Goal: Transaction & Acquisition: Purchase product/service

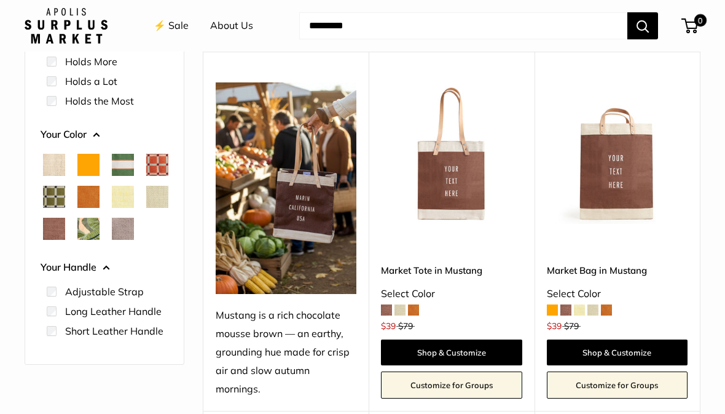
scroll to position [186, 0]
click at [381, 305] on span at bounding box center [386, 310] width 11 height 11
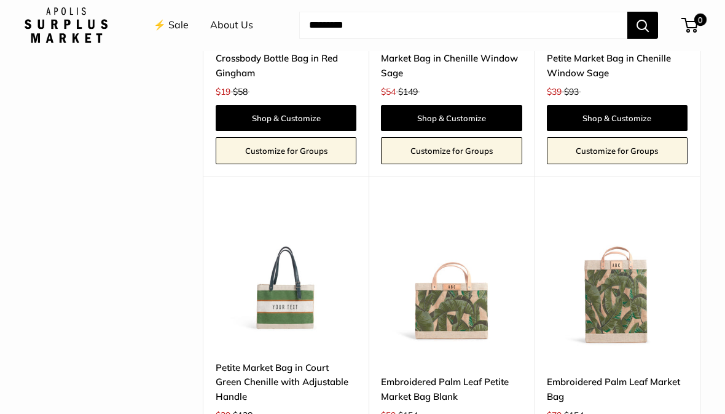
scroll to position [3049, 0]
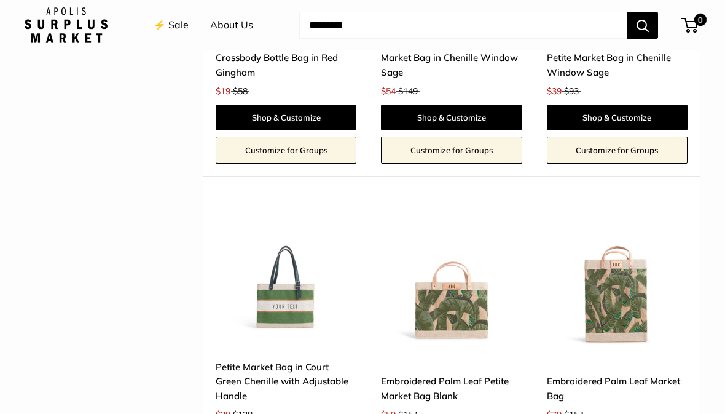
click at [325, 360] on link "Petite Market Bag in Court Green Chenille with Adjustable Handle" at bounding box center [286, 381] width 141 height 43
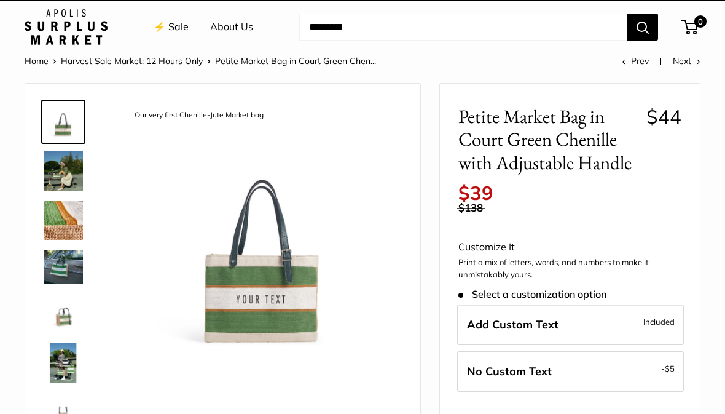
scroll to position [16, 0]
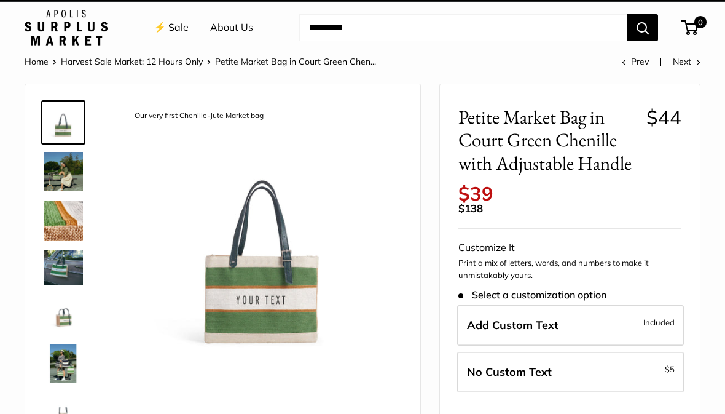
click at [61, 367] on img at bounding box center [63, 363] width 39 height 39
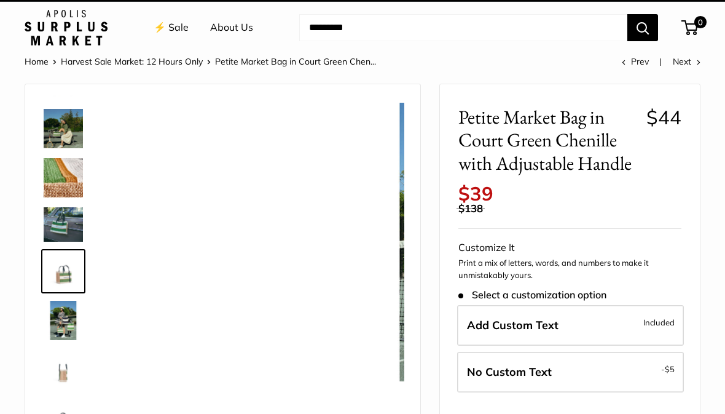
scroll to position [33, 0]
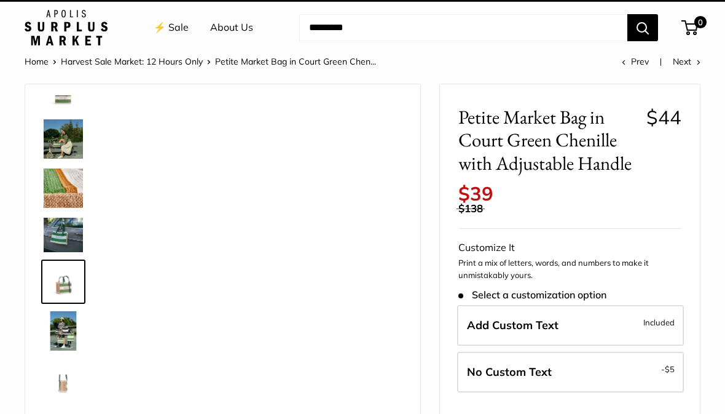
click at [62, 237] on img at bounding box center [63, 235] width 39 height 34
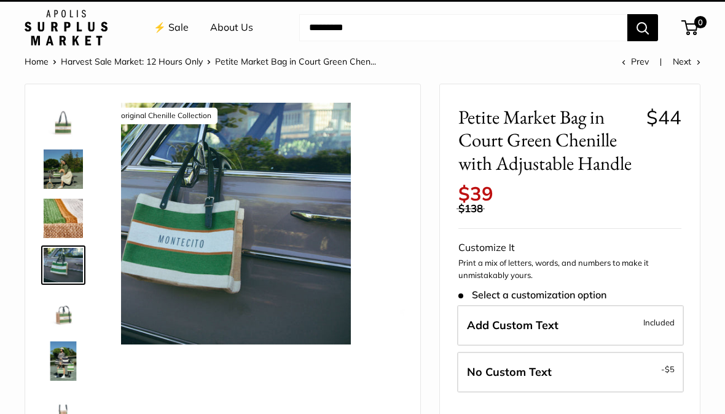
scroll to position [0, 0]
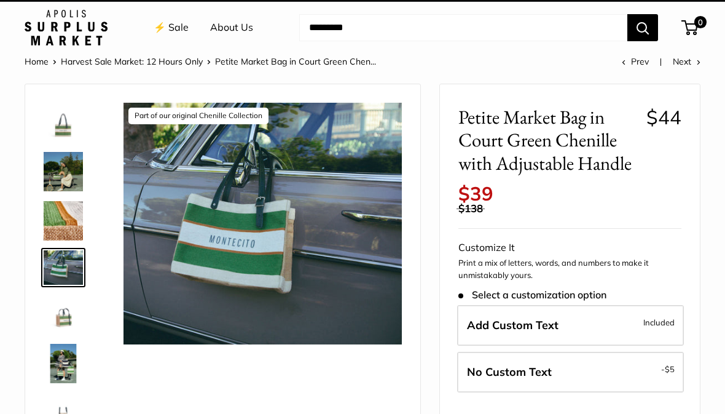
click at [68, 223] on img at bounding box center [63, 220] width 39 height 39
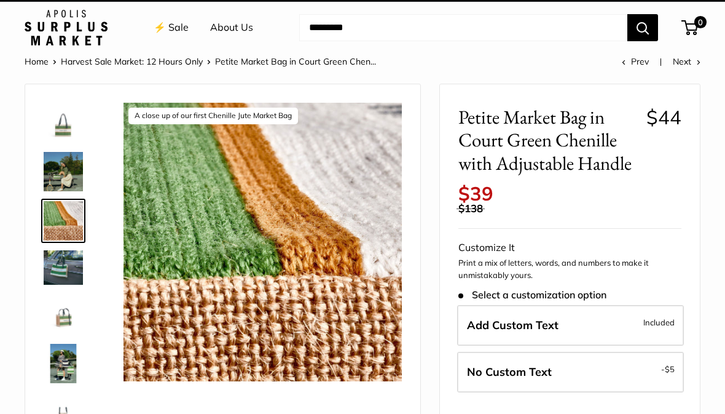
click at [66, 176] on img at bounding box center [63, 171] width 39 height 39
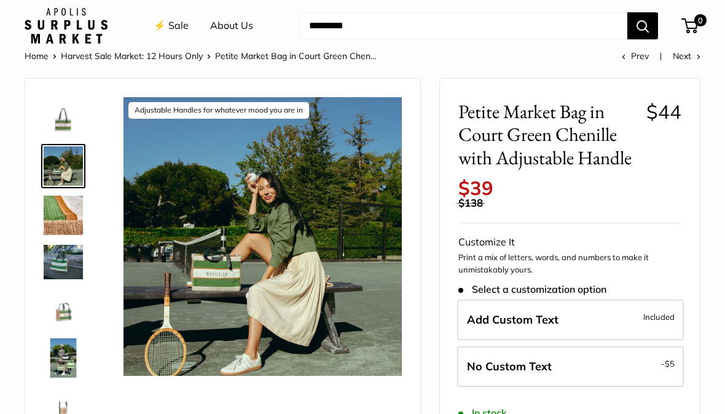
click at [242, 317] on img at bounding box center [263, 236] width 278 height 278
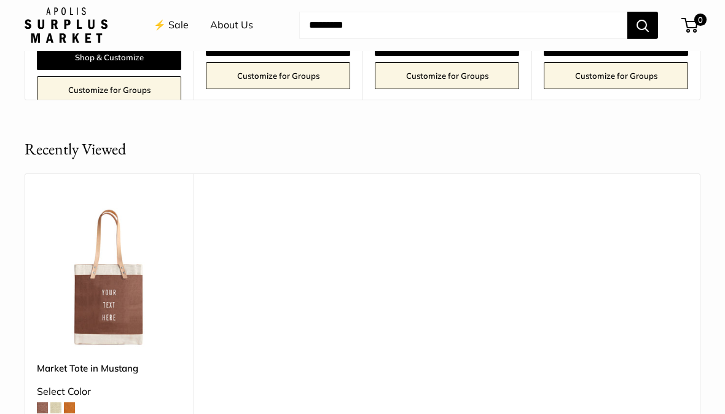
scroll to position [1385, 0]
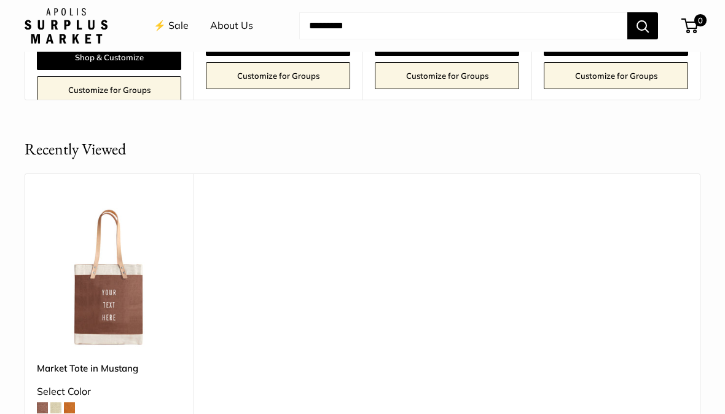
click at [74, 402] on span at bounding box center [69, 407] width 11 height 11
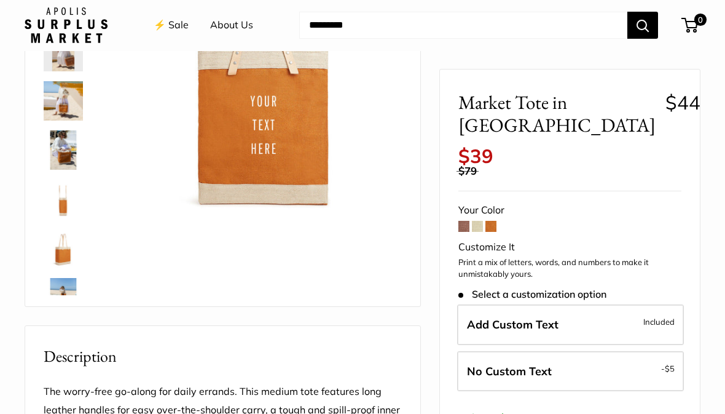
scroll to position [153, 0]
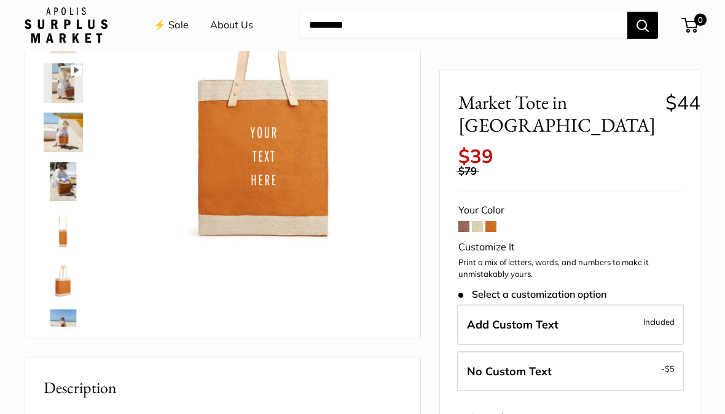
click at [461, 221] on span at bounding box center [464, 226] width 11 height 11
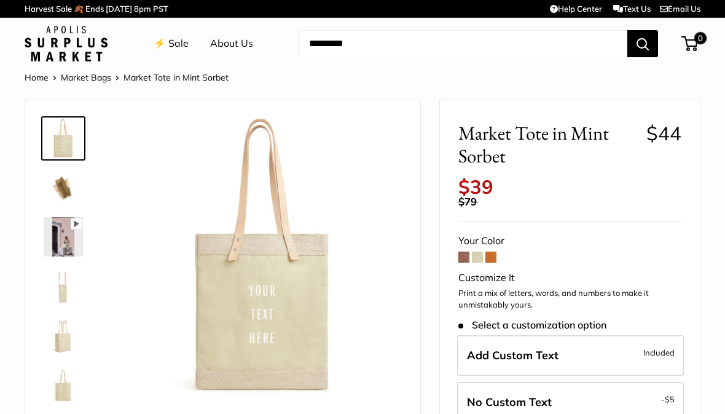
click at [462, 251] on span at bounding box center [464, 256] width 11 height 11
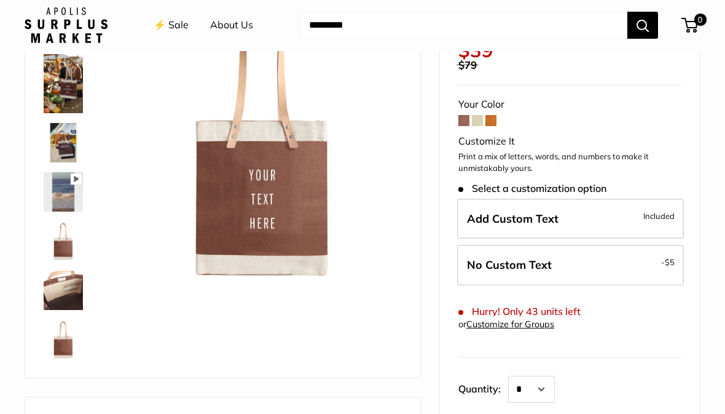
scroll to position [80, 0]
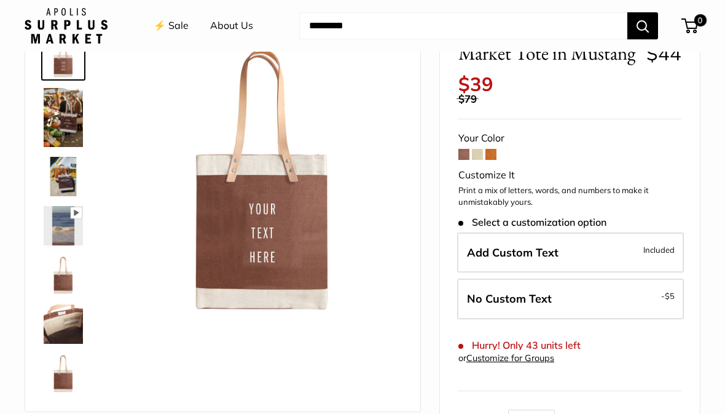
click at [58, 334] on img at bounding box center [63, 323] width 39 height 39
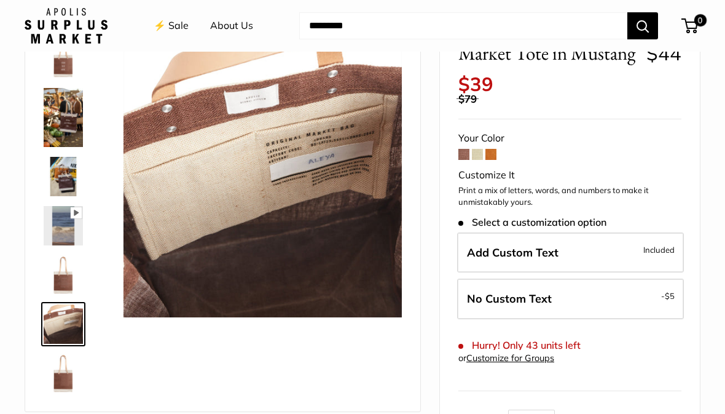
click at [64, 323] on img at bounding box center [63, 323] width 39 height 39
click at [589, 241] on label "Add Custom Text Included" at bounding box center [570, 252] width 227 height 41
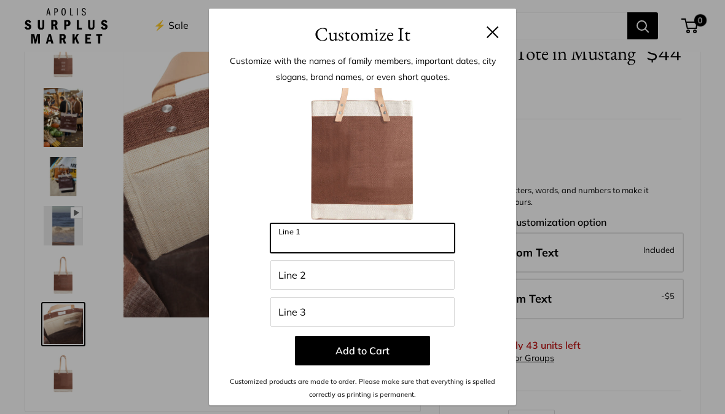
click at [335, 243] on input "Line 1" at bounding box center [362, 238] width 184 height 30
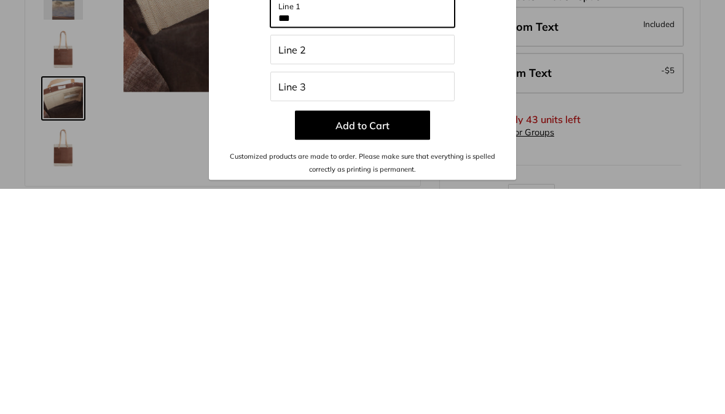
type input "***"
click at [387, 336] on button "Add to Cart" at bounding box center [362, 351] width 135 height 30
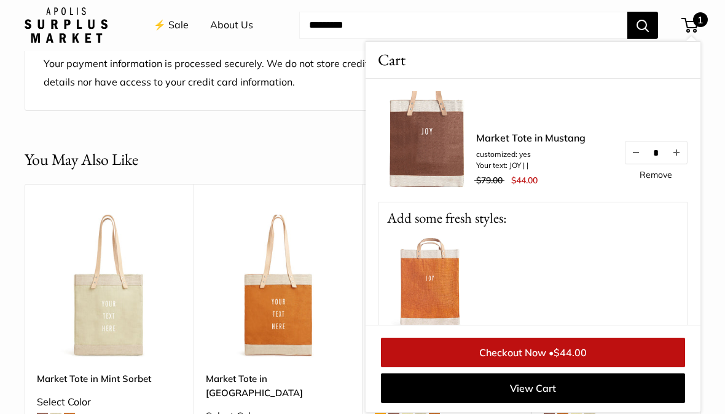
scroll to position [1031, 0]
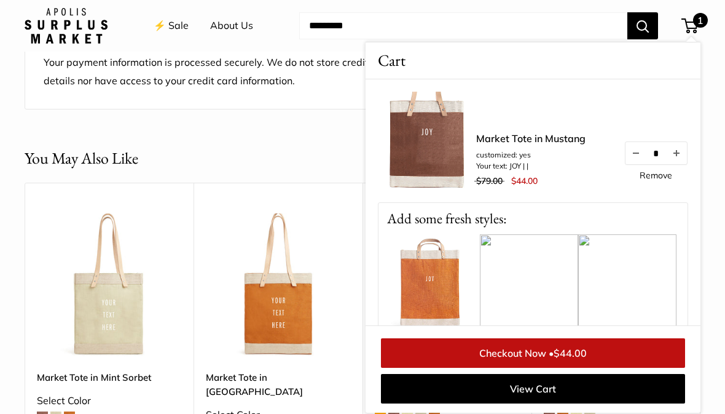
click at [678, 152] on button "Increase quantity by 1" at bounding box center [676, 153] width 21 height 22
click at [633, 152] on button "Decrease quantity by 1" at bounding box center [636, 153] width 21 height 22
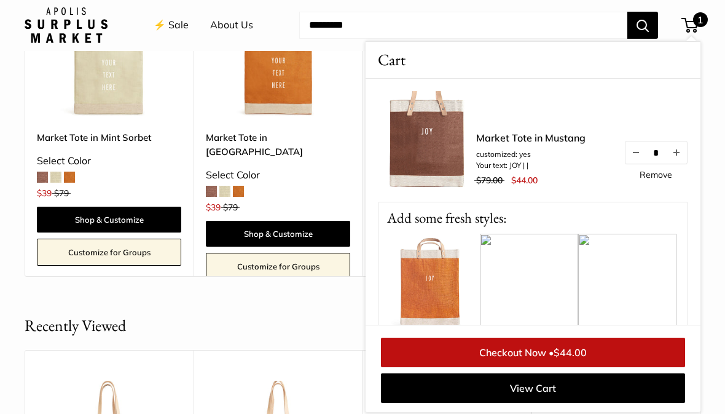
scroll to position [1271, 0]
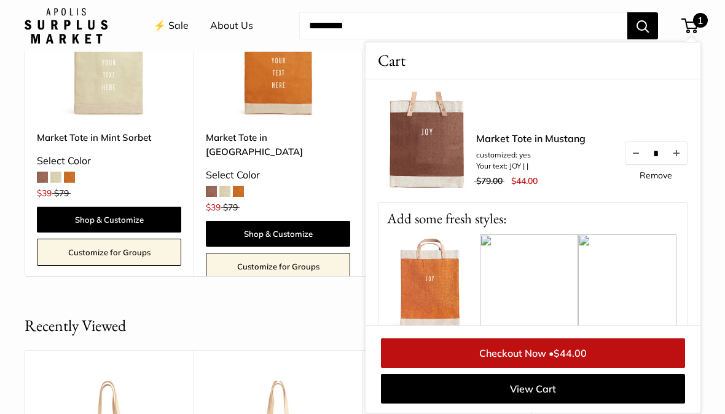
click at [124, 207] on link "Shop & Customize" at bounding box center [109, 220] width 144 height 26
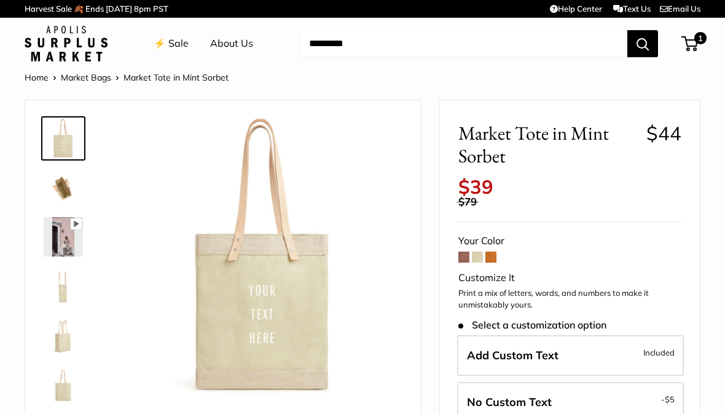
click at [460, 251] on span at bounding box center [464, 256] width 11 height 11
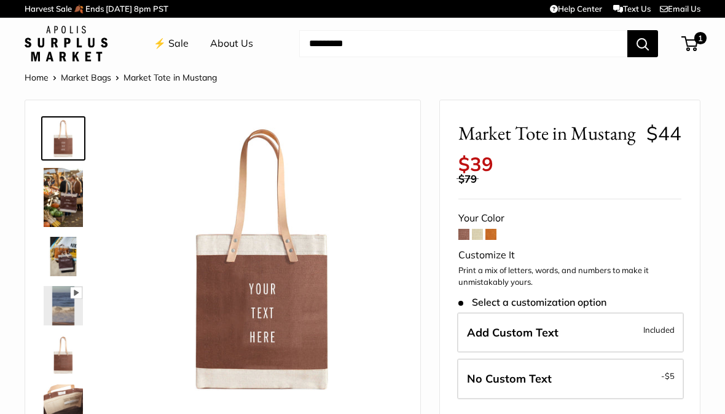
click at [558, 325] on span "Add Custom Text" at bounding box center [513, 332] width 92 height 14
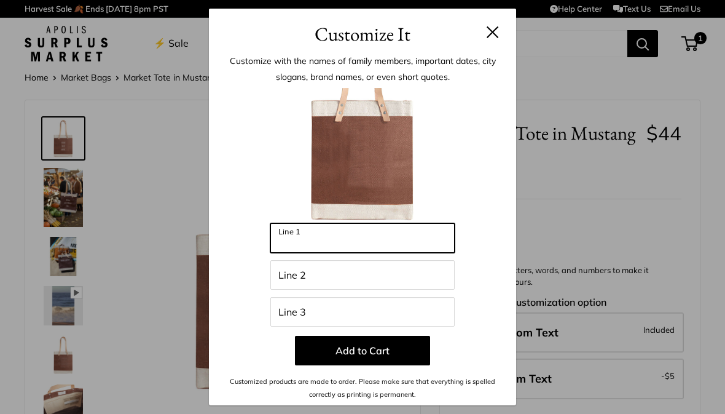
click at [332, 242] on input "Line 1" at bounding box center [362, 238] width 184 height 30
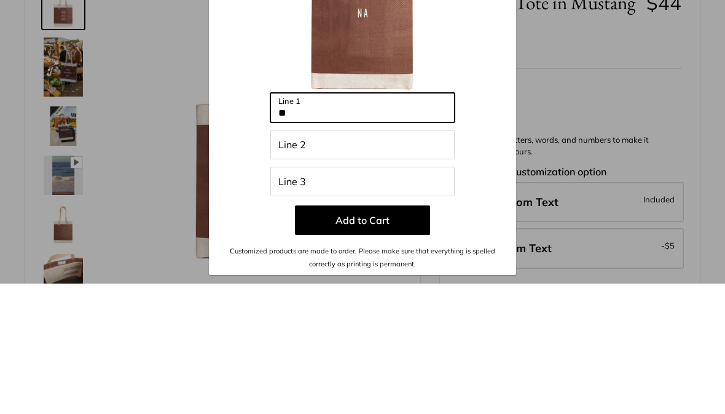
type input "**"
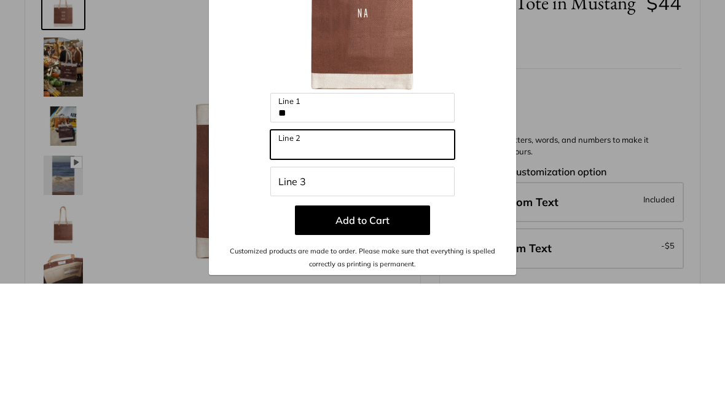
click at [338, 260] on input "Line 2" at bounding box center [362, 275] width 184 height 30
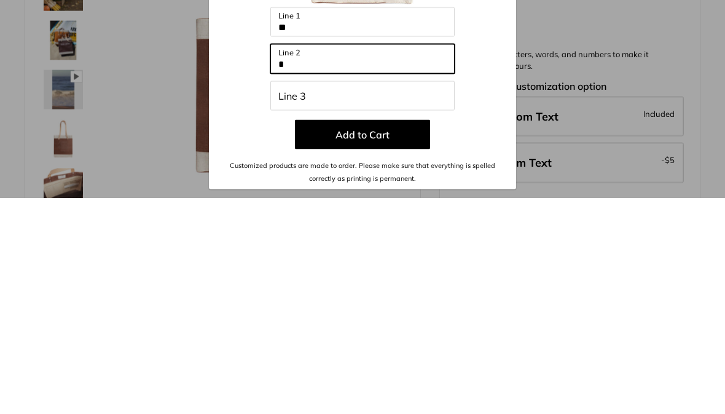
type input "*"
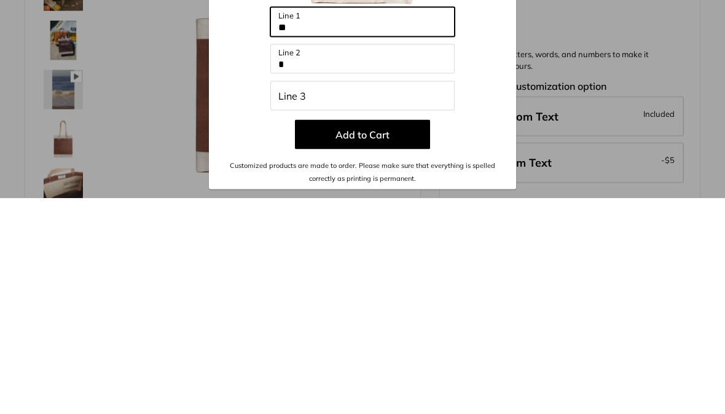
click at [310, 223] on input "**" at bounding box center [362, 238] width 184 height 30
type input "*"
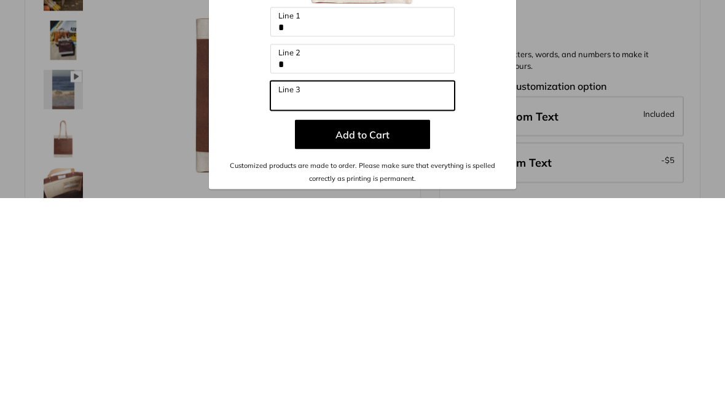
click at [299, 297] on input "Line 3" at bounding box center [362, 312] width 184 height 30
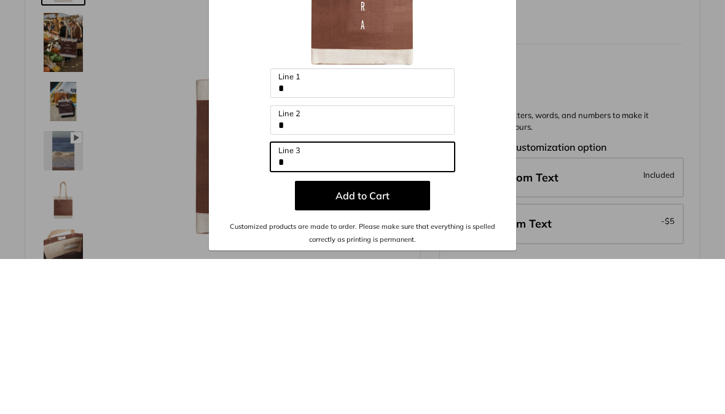
type input "*"
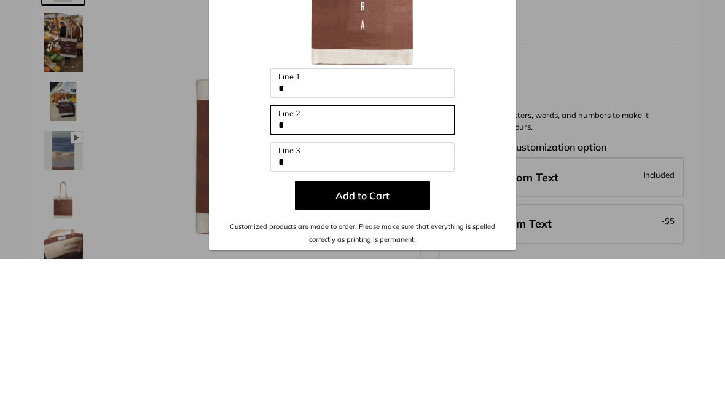
click at [302, 260] on input "*" at bounding box center [362, 275] width 184 height 30
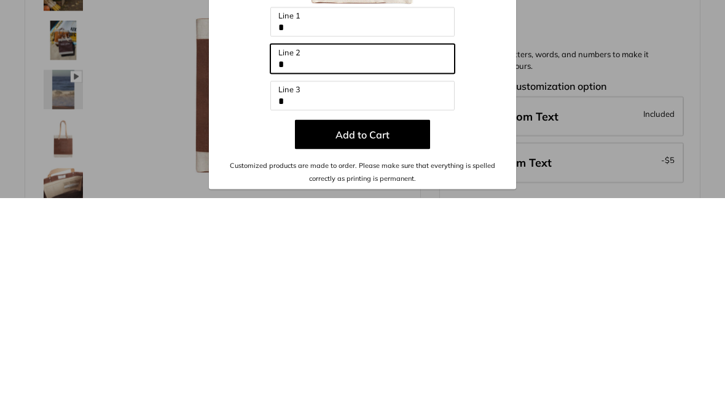
type input "*"
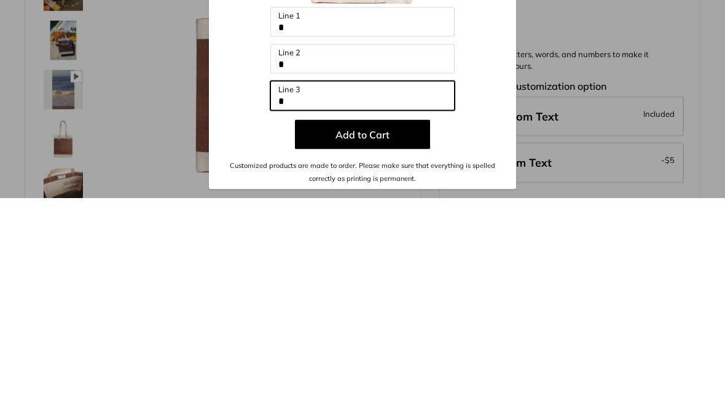
click at [304, 297] on input "*" at bounding box center [362, 312] width 184 height 30
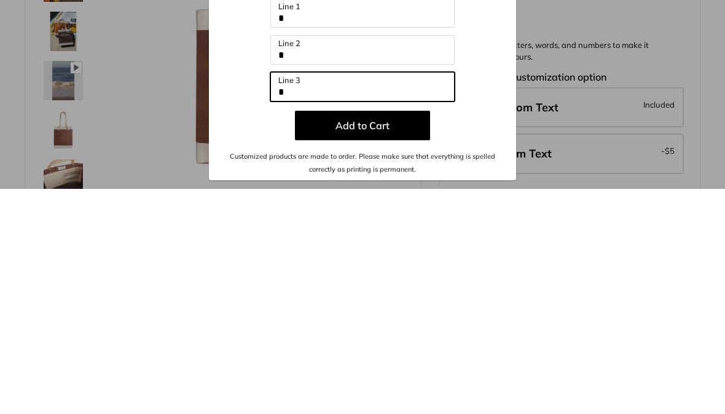
type input "*"
click at [392, 336] on button "Add to Cart" at bounding box center [362, 351] width 135 height 30
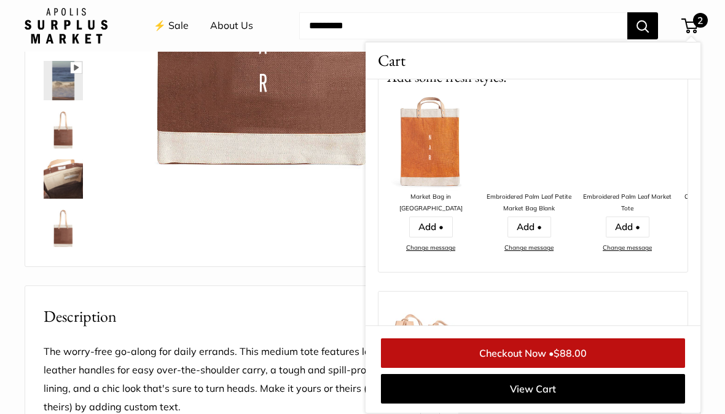
scroll to position [278, 0]
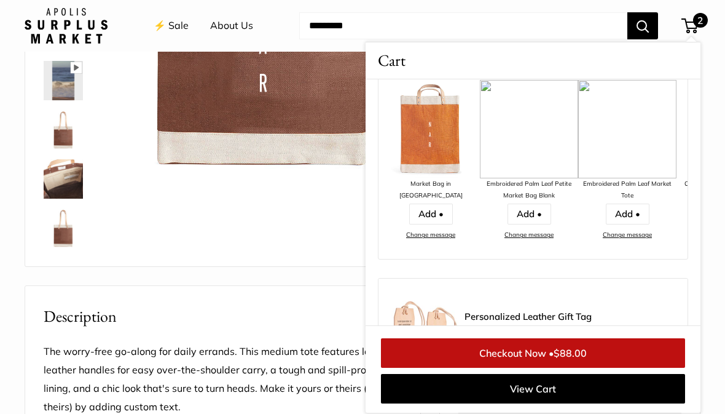
click at [543, 368] on link "Checkout Now • $88.00" at bounding box center [533, 353] width 304 height 30
